Goal: Find specific page/section: Locate a particular part of the current website

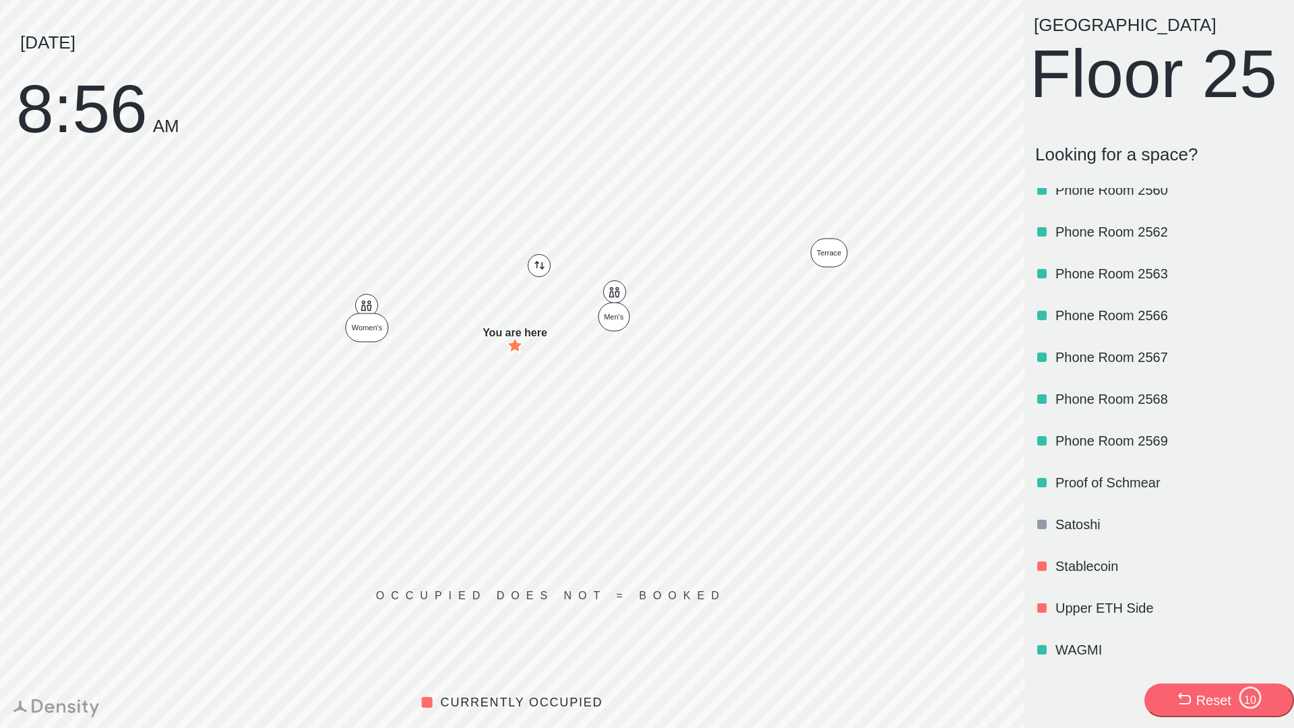
scroll to position [1623, 0]
click at [1069, 518] on p "Satoshi" at bounding box center [1168, 524] width 225 height 19
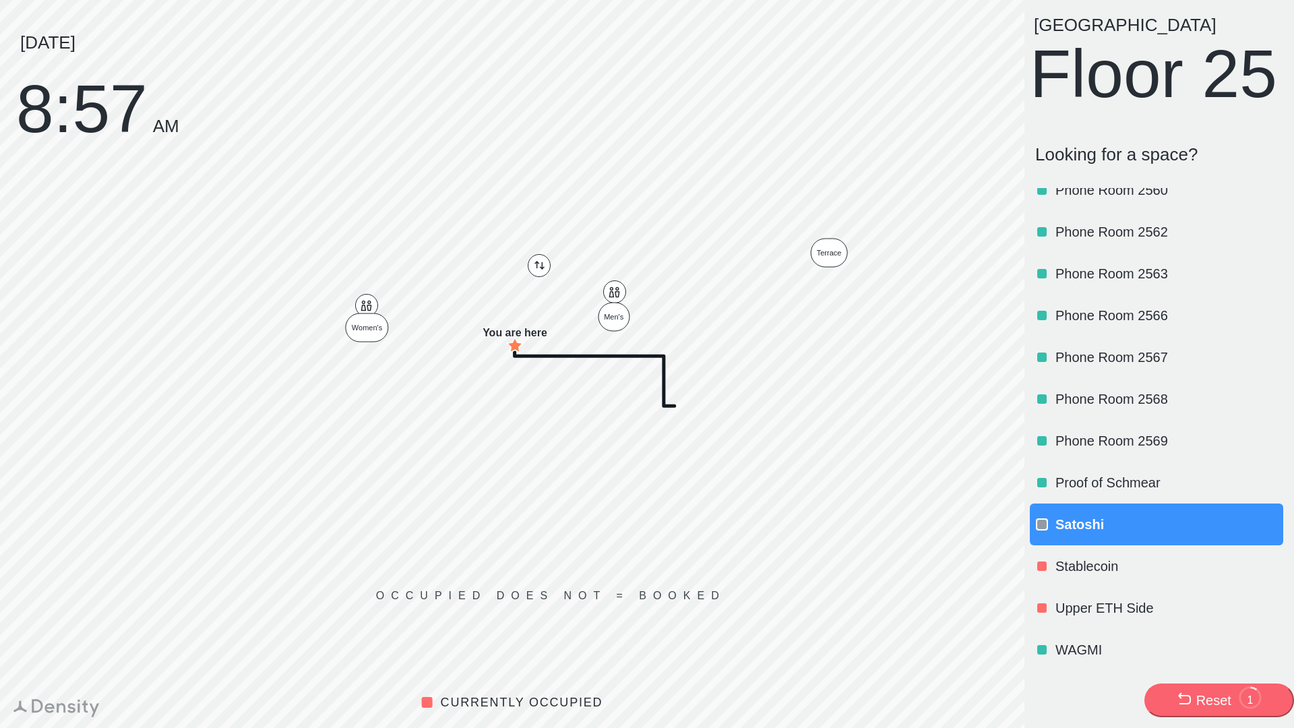
scroll to position [0, 0]
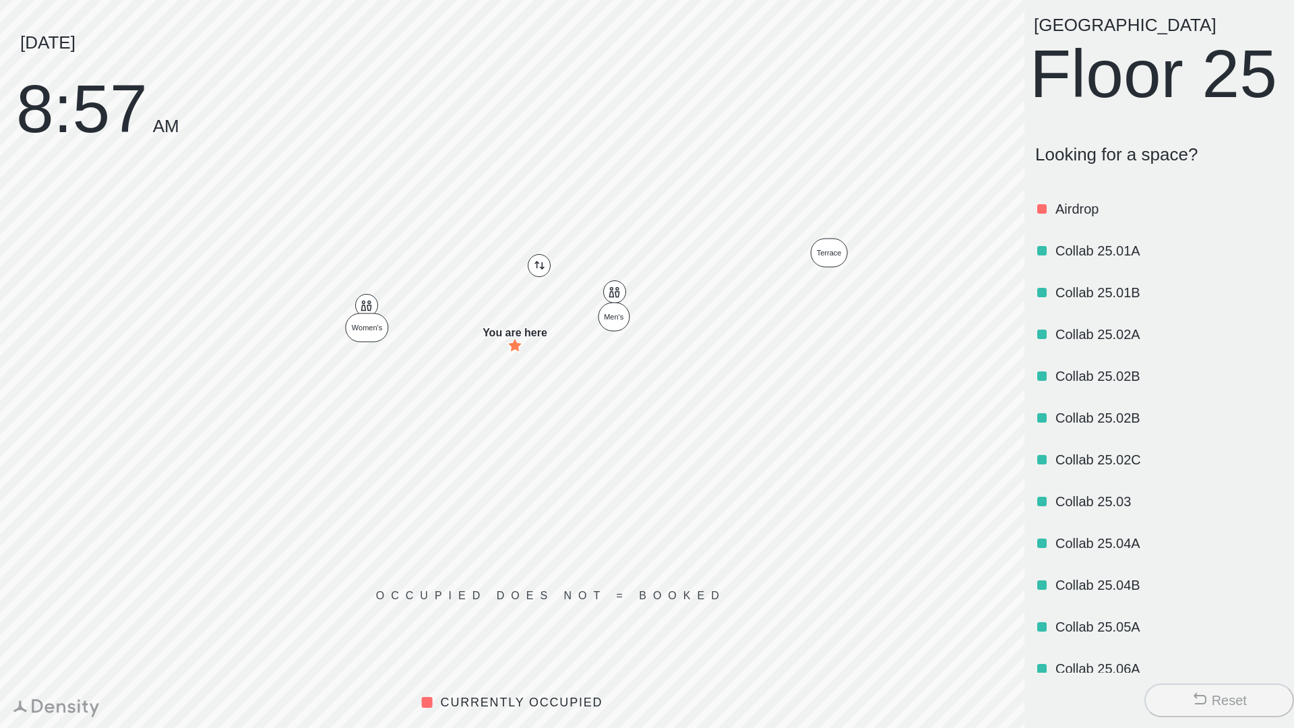
click at [1124, 260] on p "Collab 25.01A" at bounding box center [1168, 250] width 225 height 19
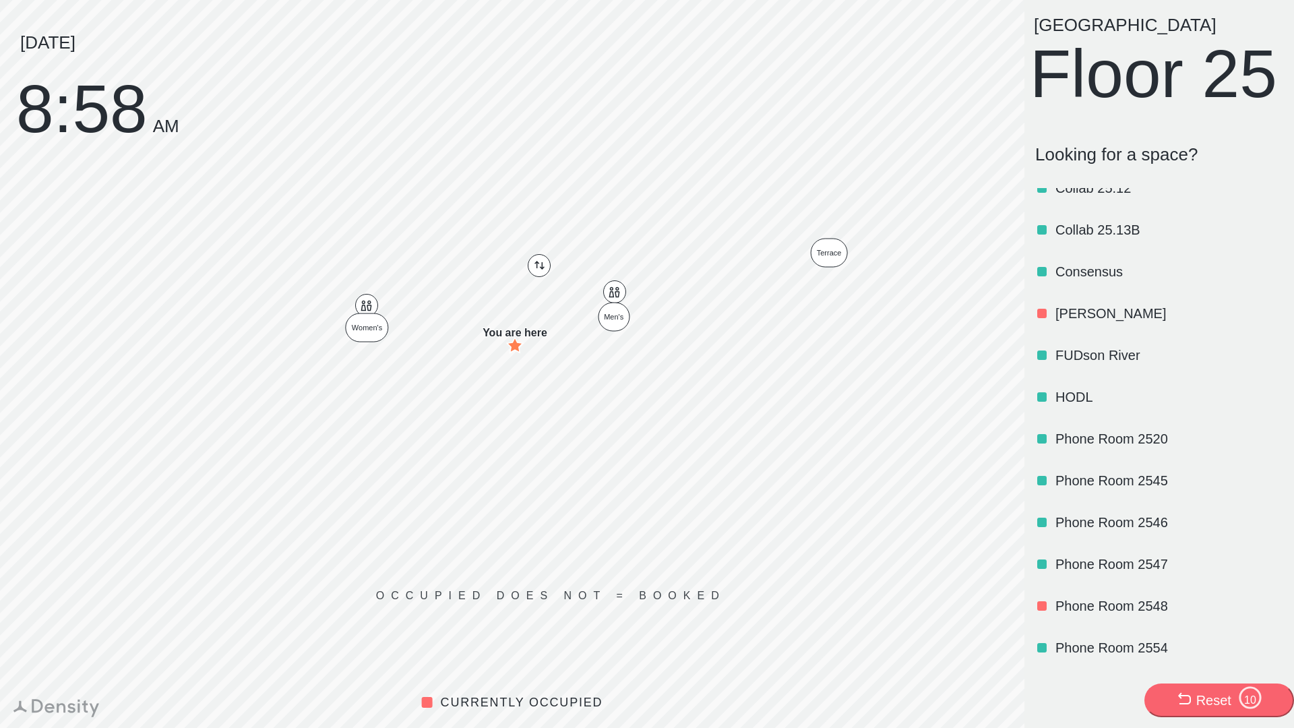
scroll to position [1029, 0]
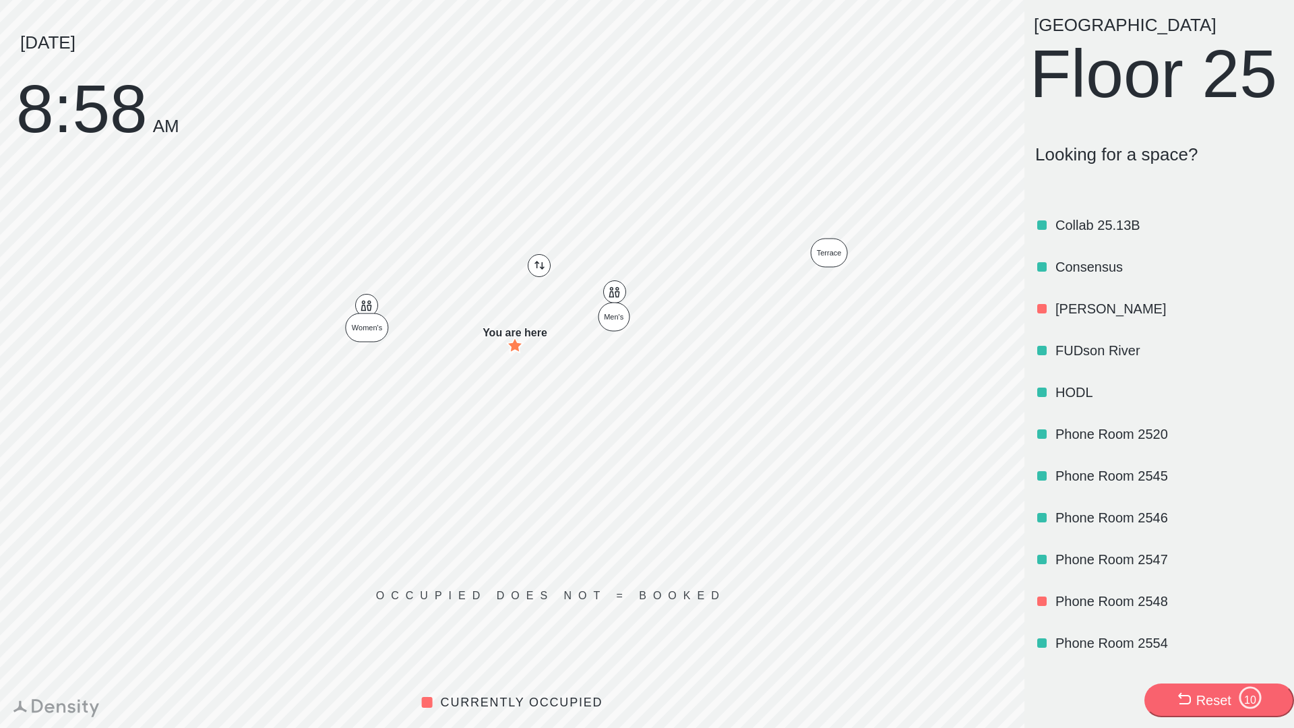
click at [1079, 318] on p "[PERSON_NAME]" at bounding box center [1168, 308] width 225 height 19
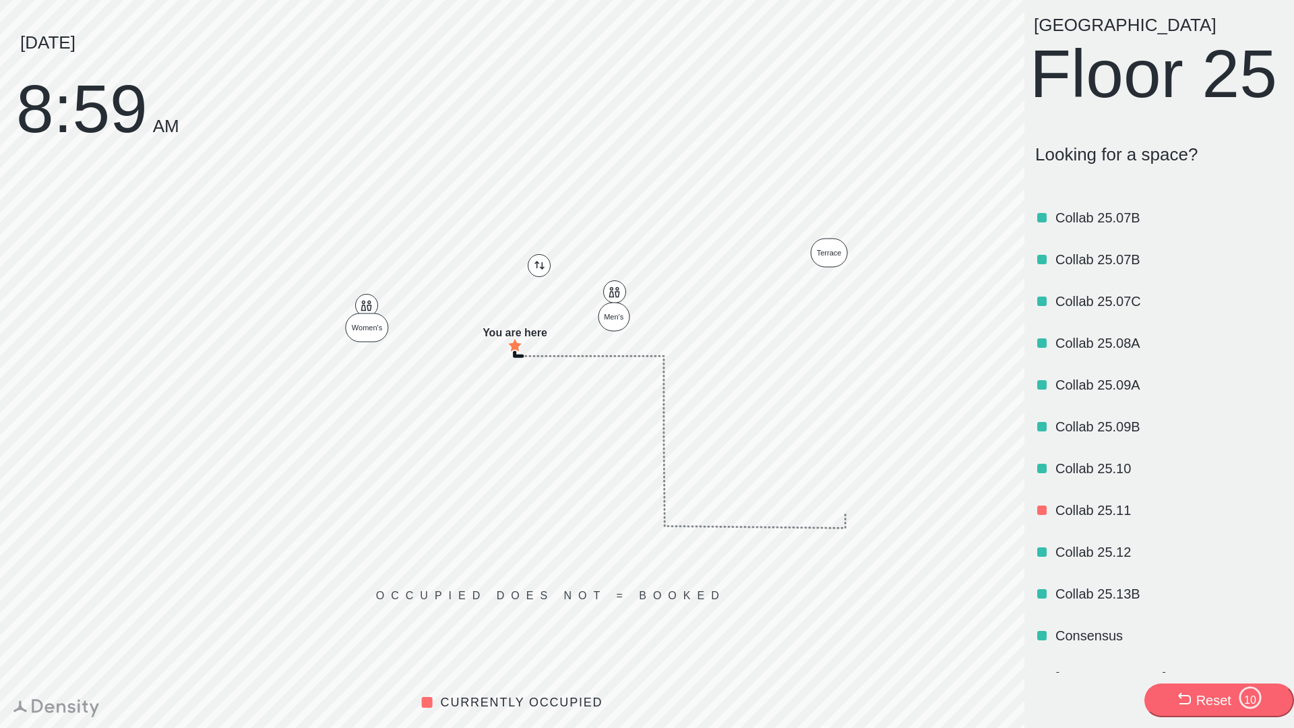
scroll to position [1621, 0]
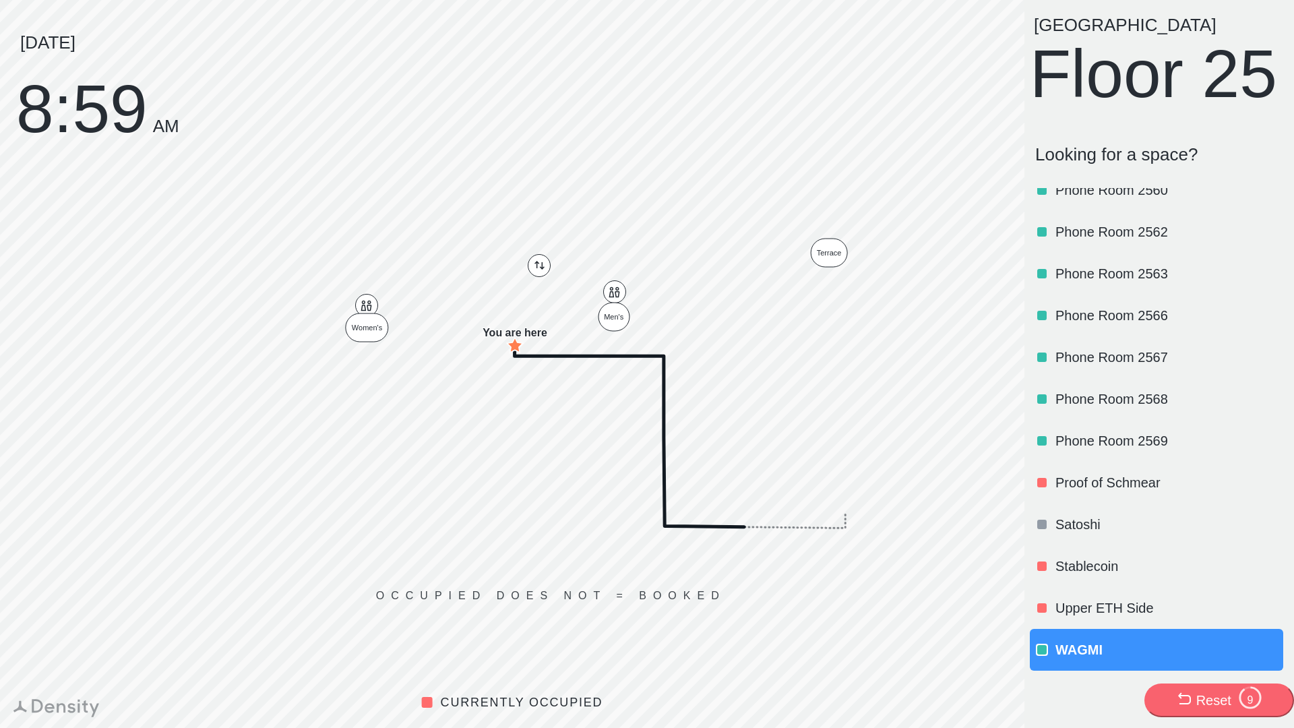
click at [1087, 614] on p "Upper ETH Side" at bounding box center [1168, 608] width 225 height 19
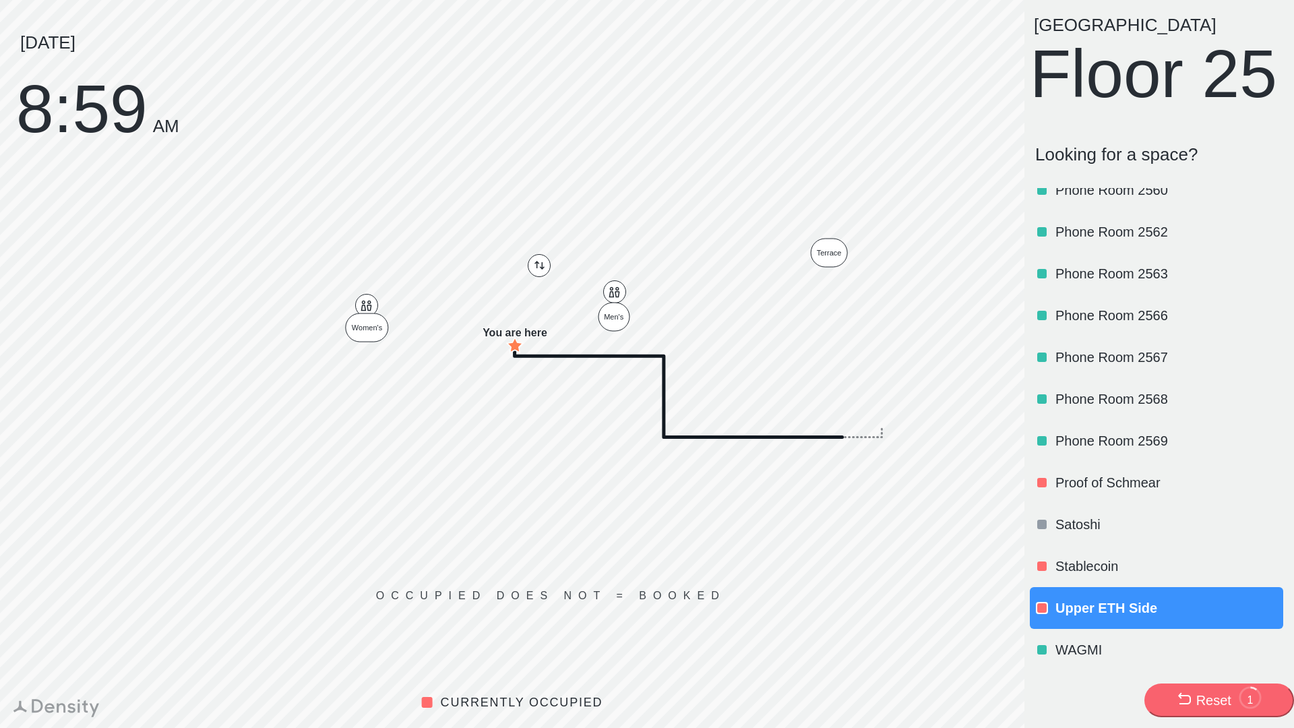
scroll to position [0, 0]
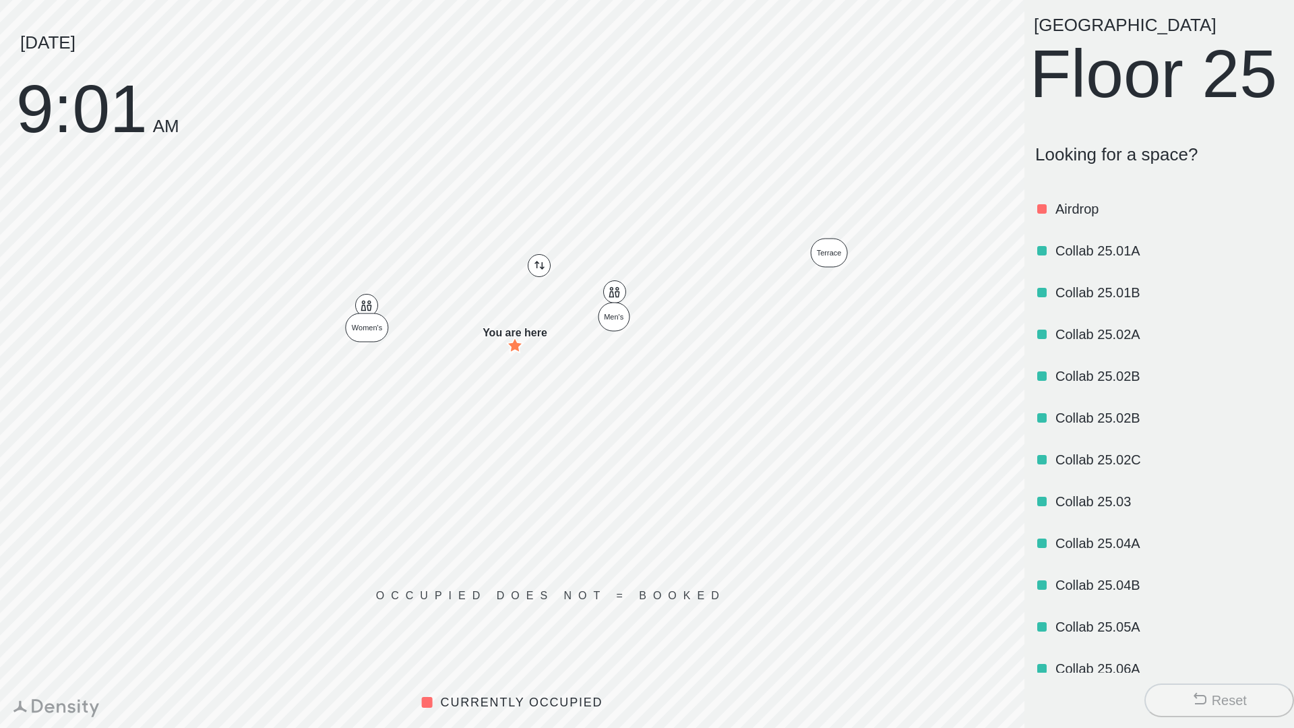
click at [1198, 685] on button "Reset" at bounding box center [1219, 700] width 150 height 34
click at [1195, 698] on icon at bounding box center [1200, 699] width 13 height 12
click at [1198, 689] on button "Reset" at bounding box center [1219, 700] width 150 height 34
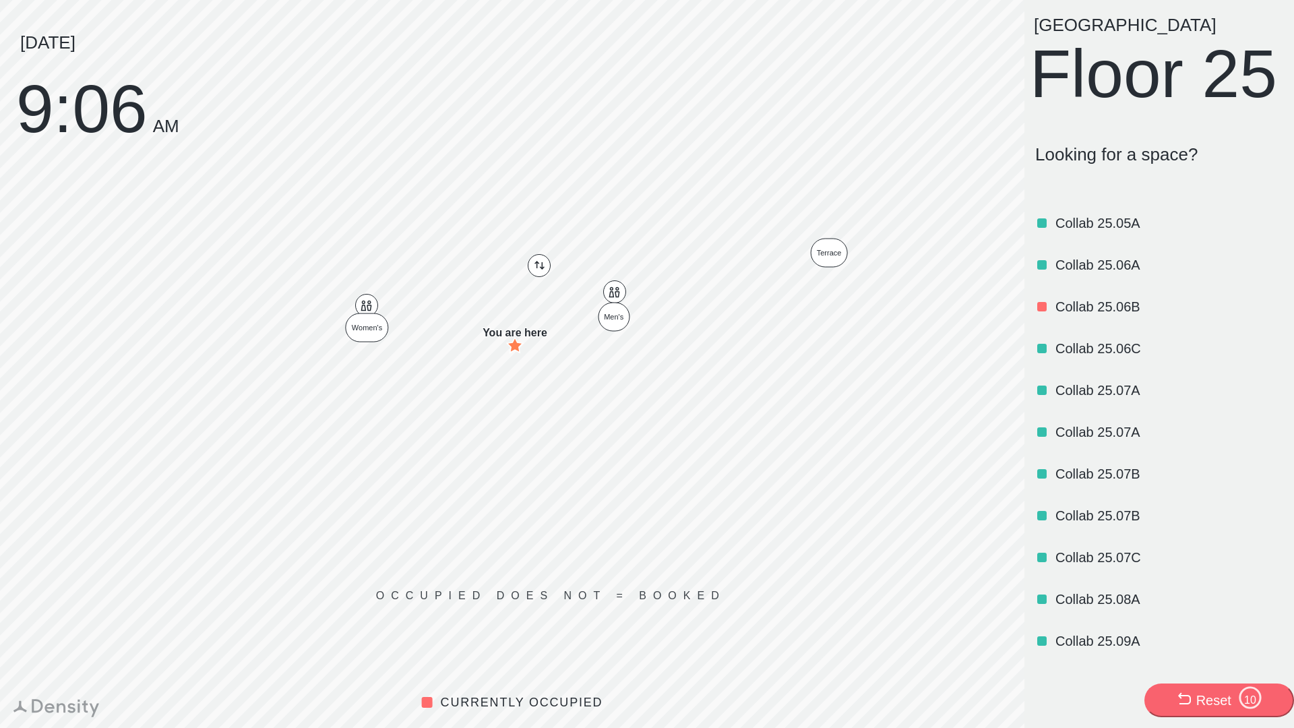
scroll to position [404, 0]
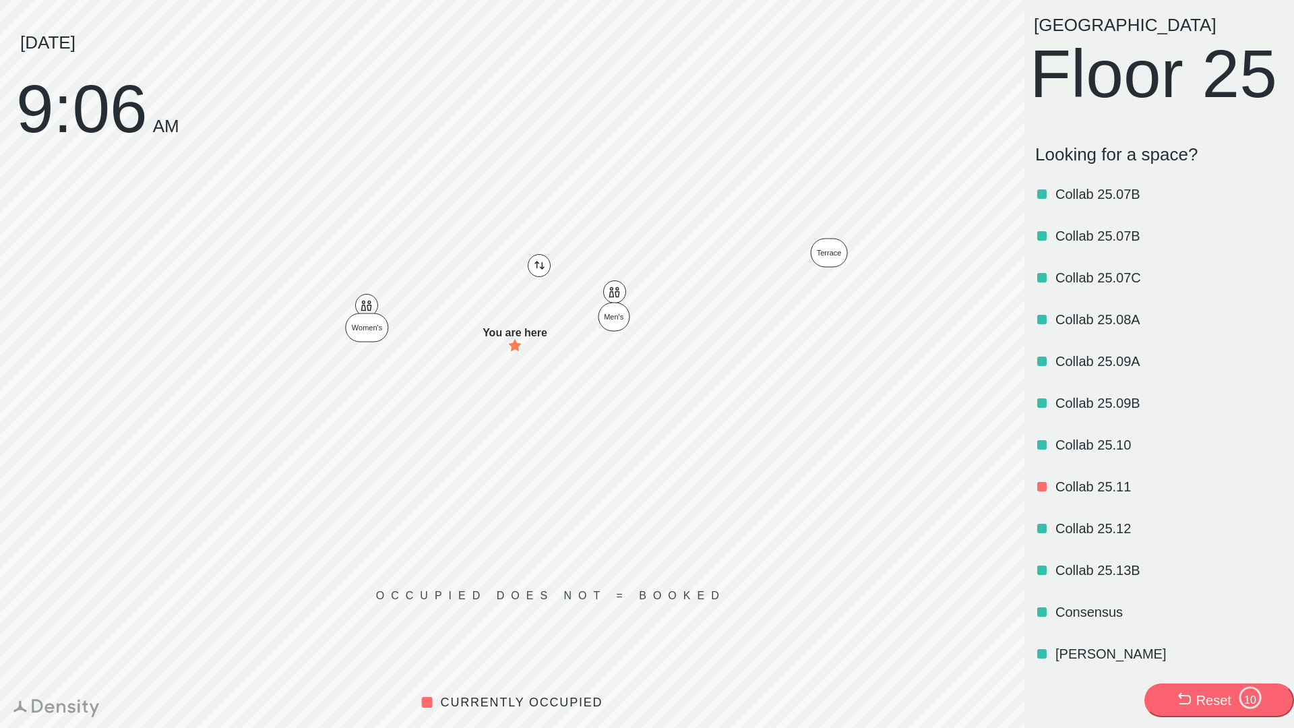
click at [1151, 217] on div "Collab 25.07B" at bounding box center [1168, 194] width 225 height 46
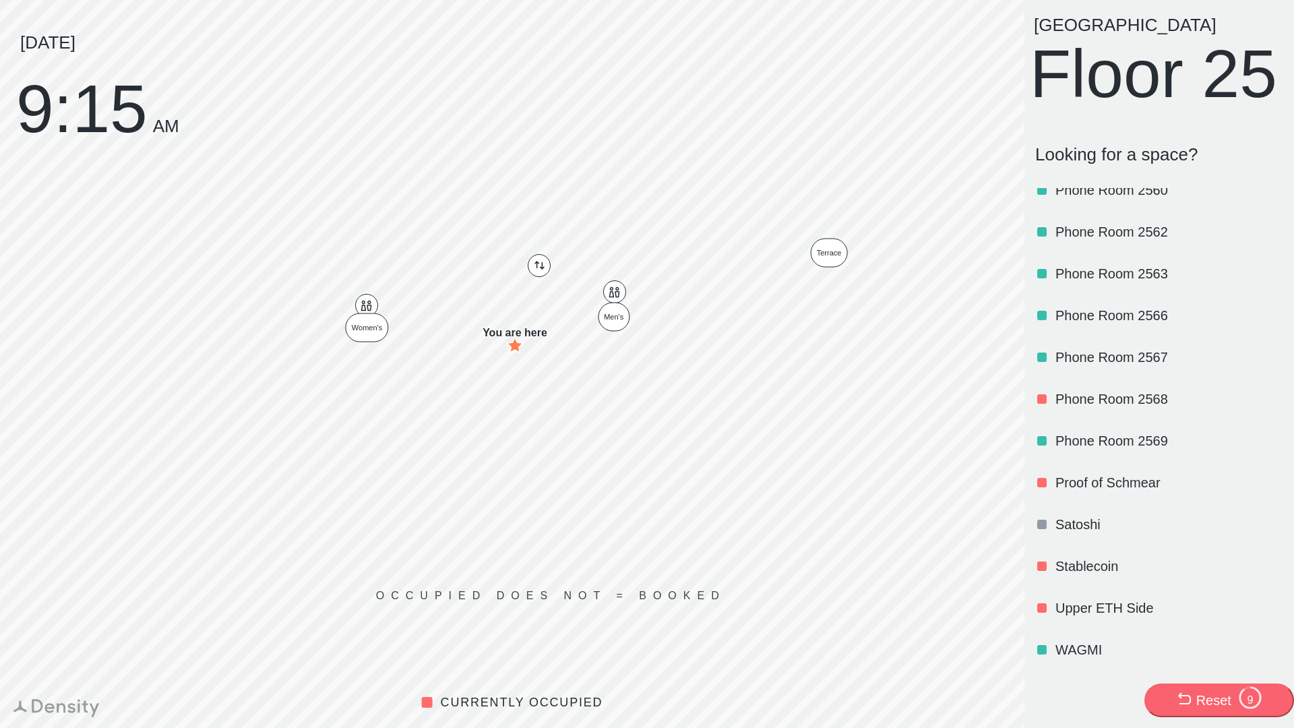
click at [1077, 604] on p "Upper ETH Side" at bounding box center [1168, 608] width 225 height 19
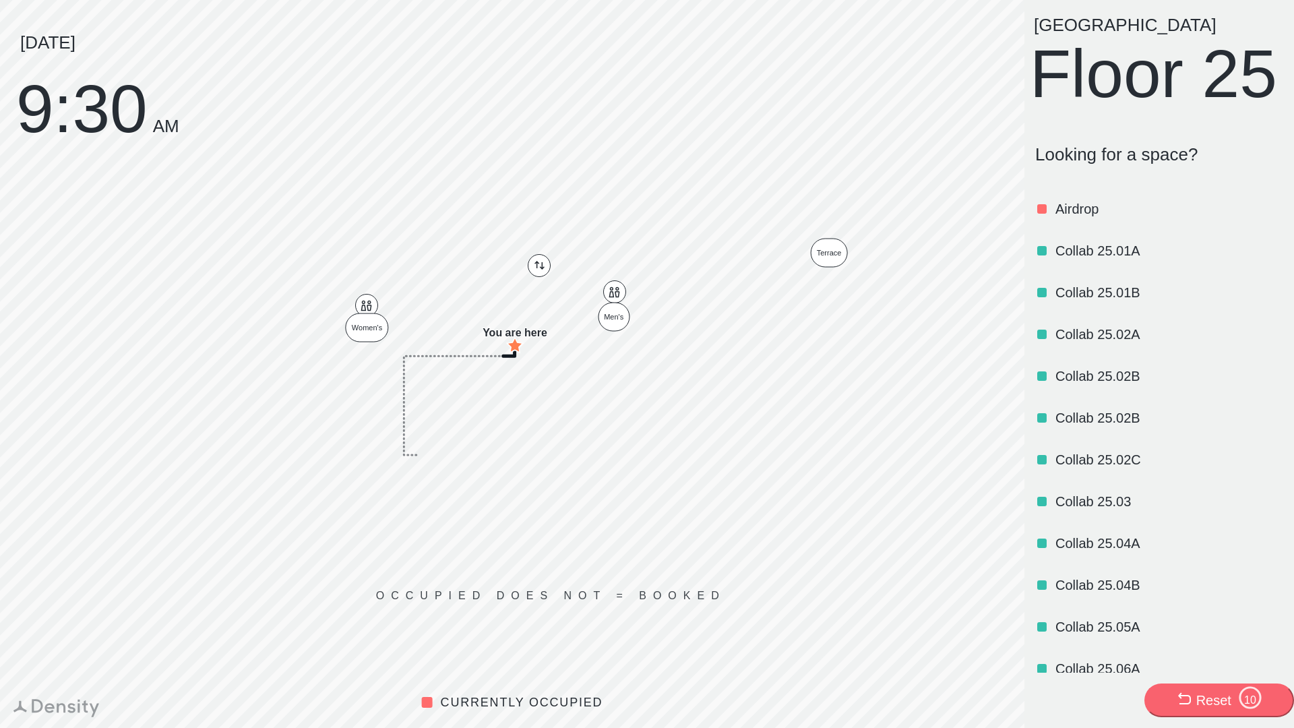
scroll to position [869, 0]
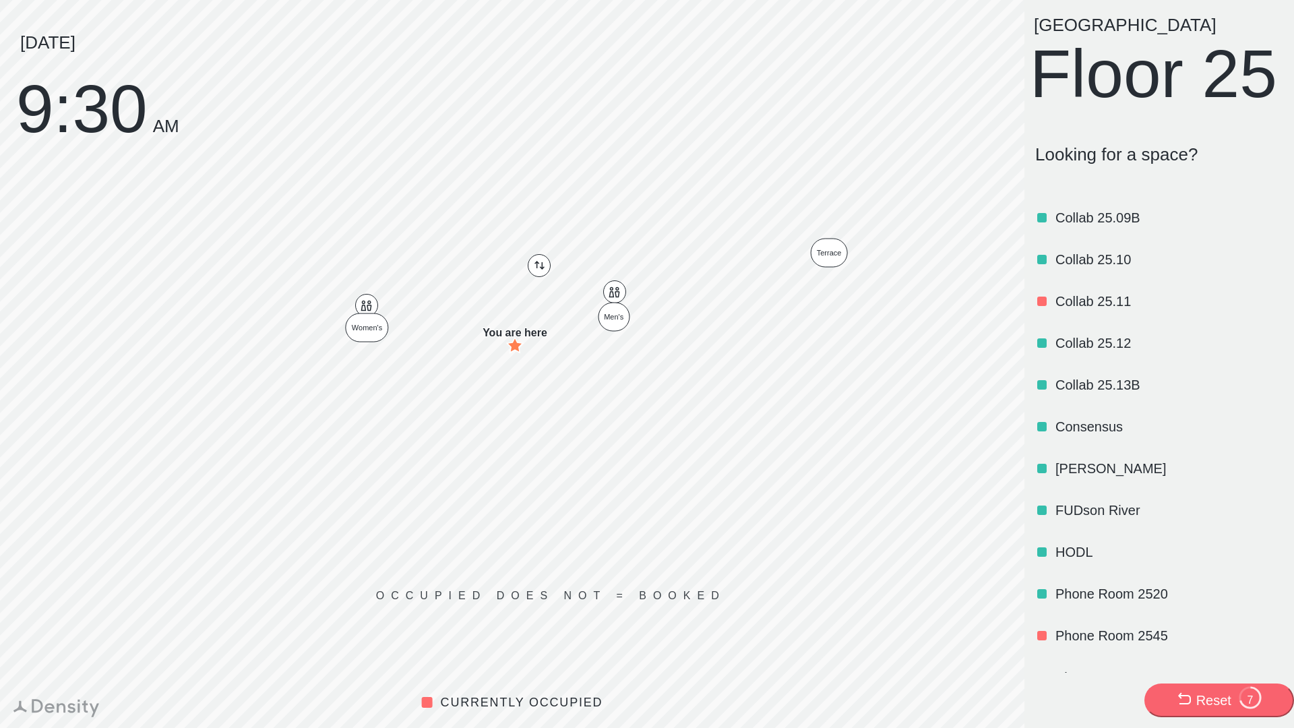
click at [1074, 520] on p "FUDson River" at bounding box center [1168, 510] width 225 height 19
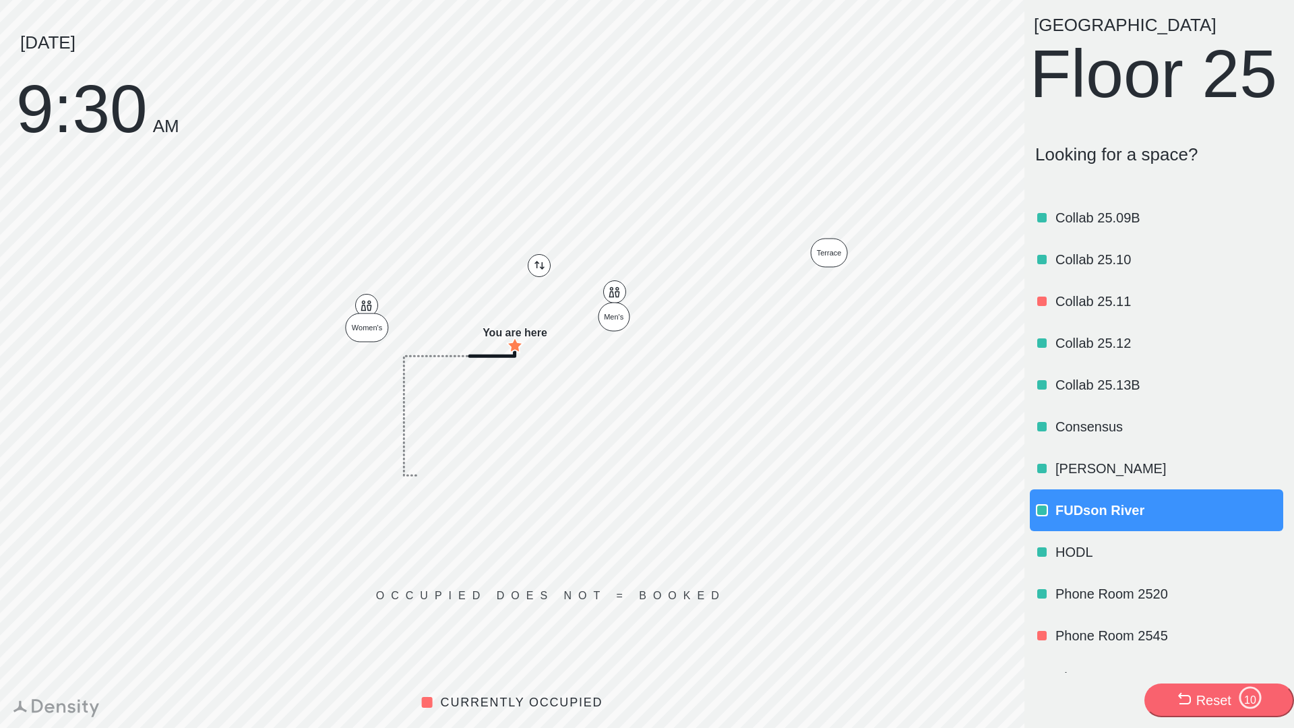
click at [1074, 520] on p "FUDson River" at bounding box center [1168, 510] width 225 height 19
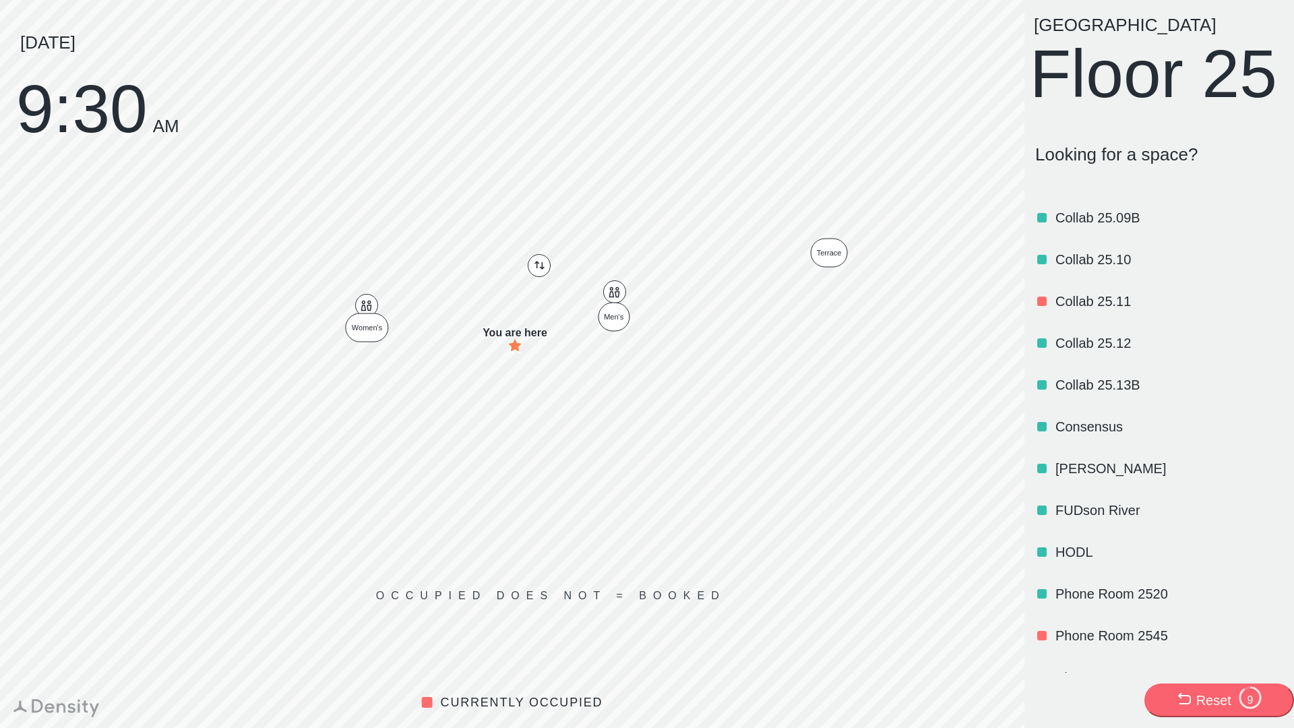
click at [1084, 520] on p "FUDson River" at bounding box center [1168, 510] width 225 height 19
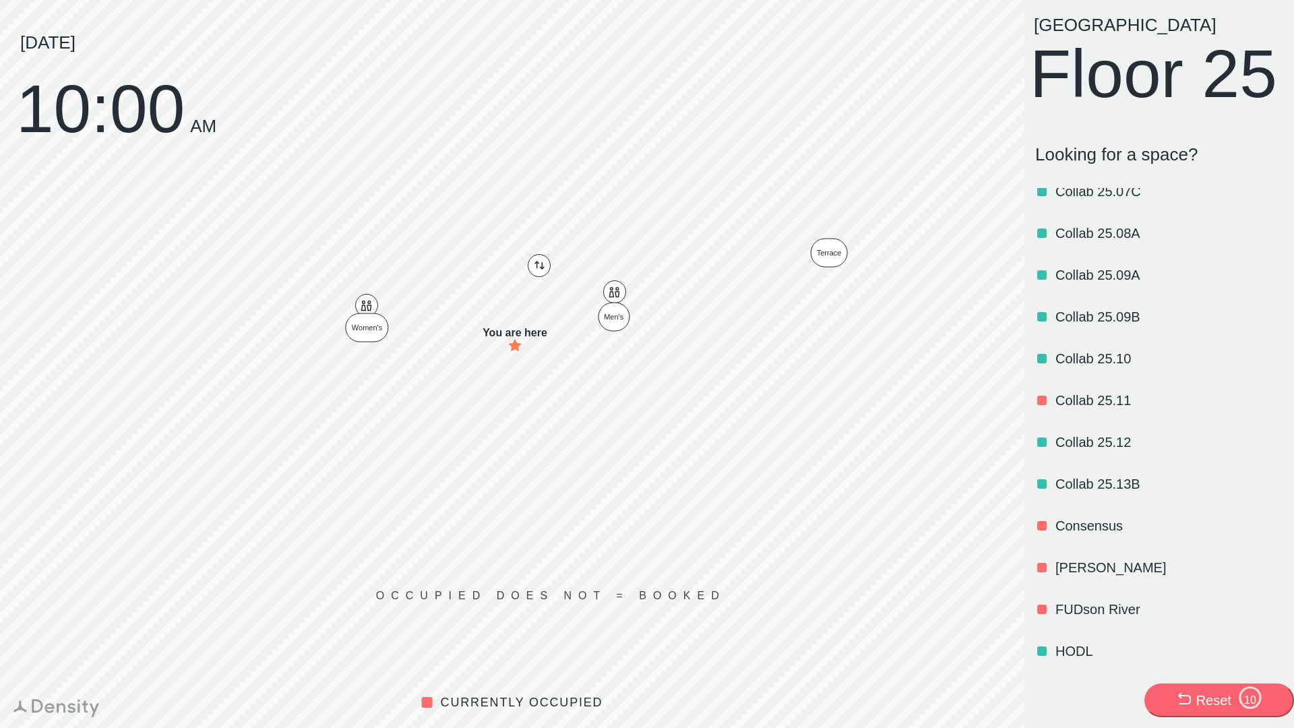
scroll to position [785, 0]
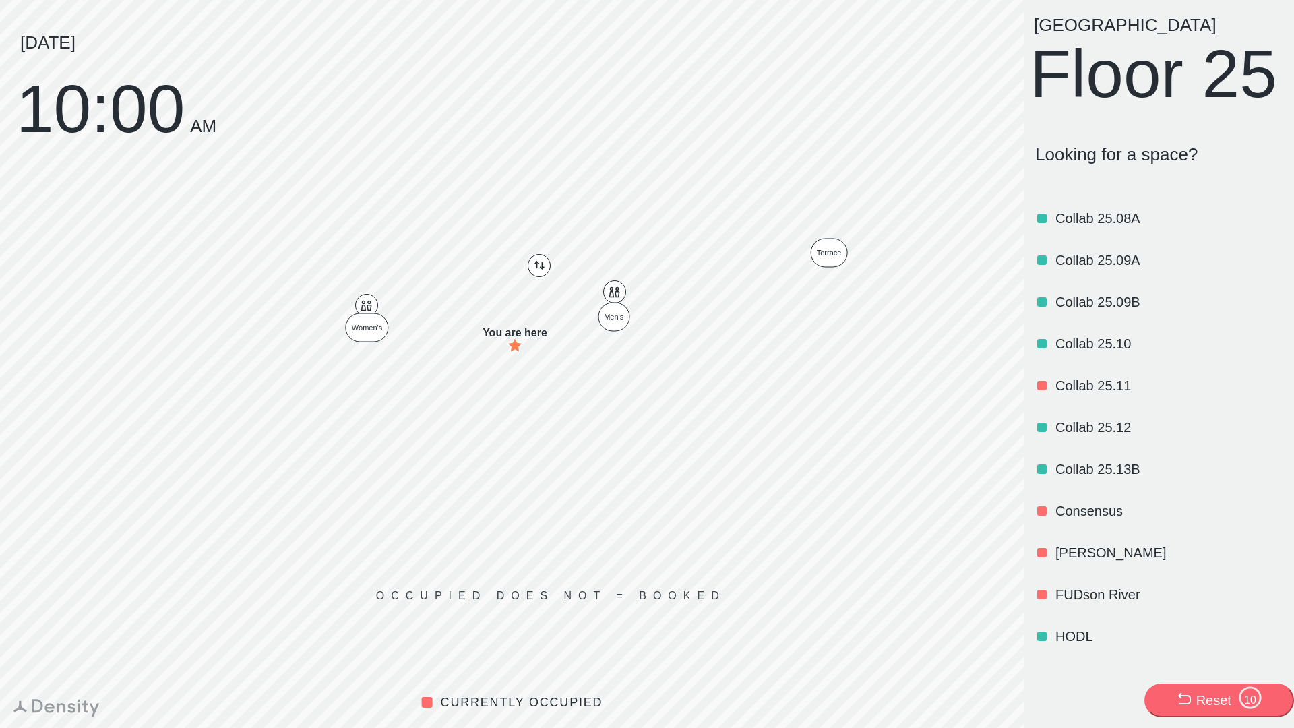
click at [1095, 520] on p "Consensus" at bounding box center [1168, 510] width 225 height 19
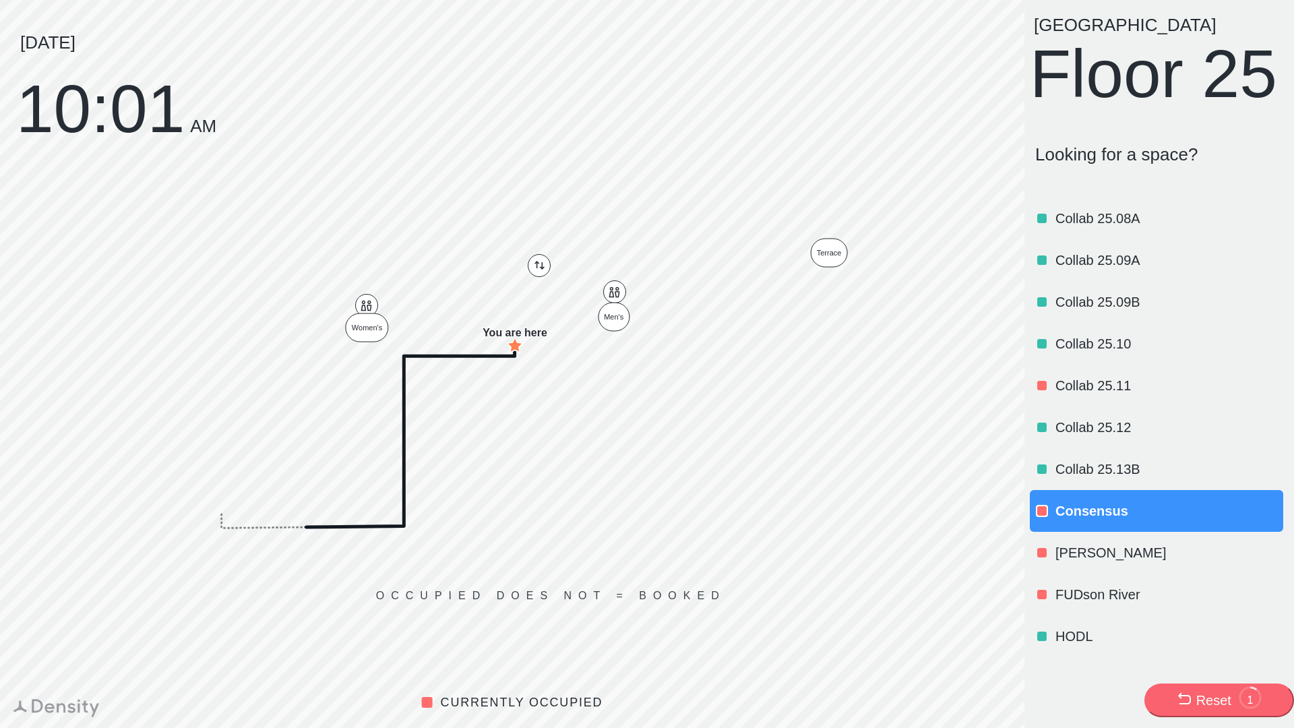
scroll to position [0, 0]
